Goal: Information Seeking & Learning: Learn about a topic

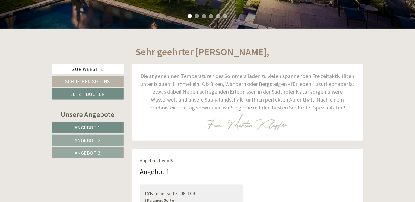
scroll to position [219, 0]
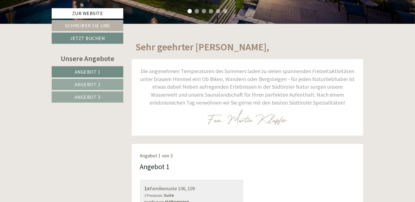
scroll to position [246, 0]
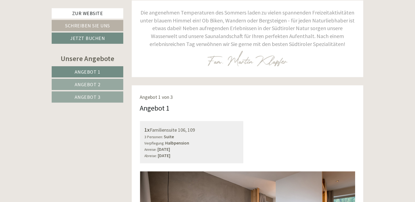
click at [105, 83] on link "Angebot 2" at bounding box center [88, 84] width 72 height 11
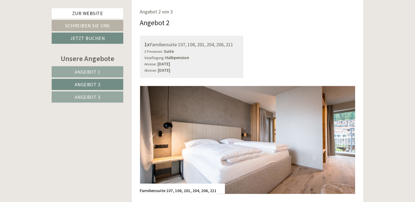
click at [101, 95] on link "Angebot 3" at bounding box center [88, 96] width 72 height 11
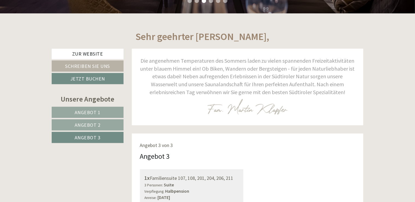
scroll to position [195, 0]
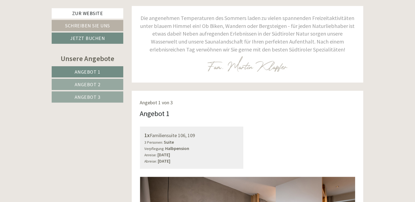
scroll to position [246, 0]
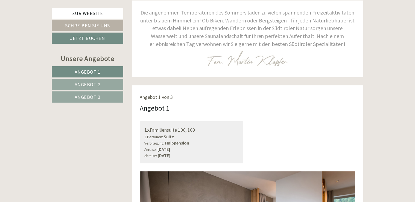
click at [98, 83] on span "Angebot 2" at bounding box center [88, 84] width 26 height 6
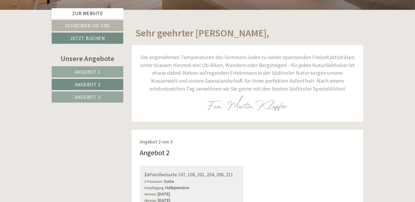
scroll to position [195, 0]
